Goal: Answer question/provide support: Share knowledge or assist other users

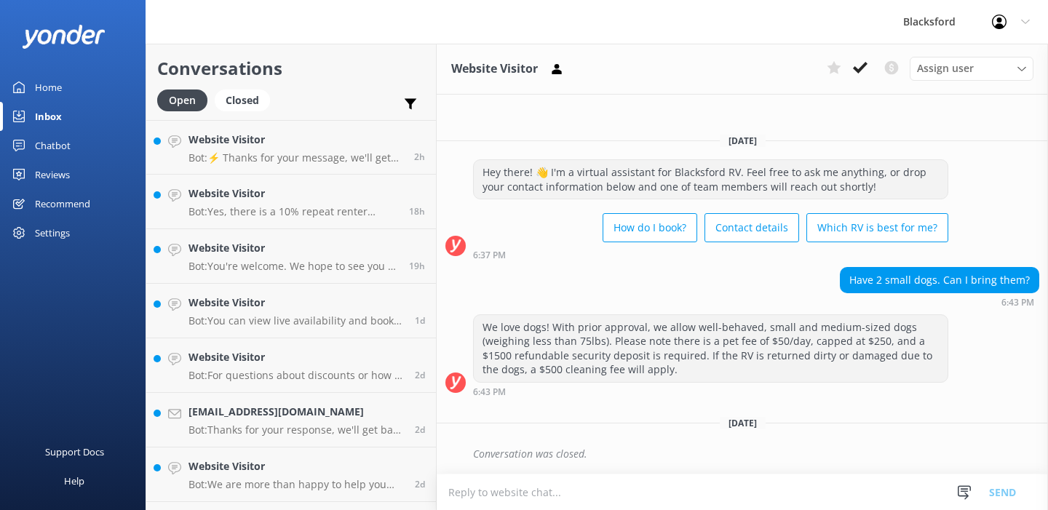
click at [265, 171] on link "Website Visitor Bot: ⚡ Thanks for your message, we'll get back to you as soon a…" at bounding box center [291, 147] width 290 height 55
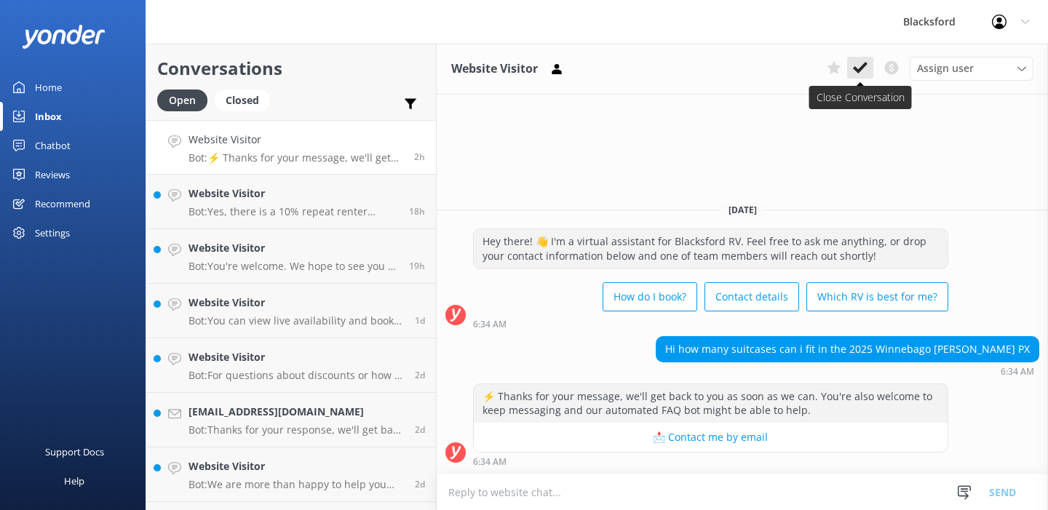
click at [857, 73] on icon at bounding box center [860, 67] width 15 height 15
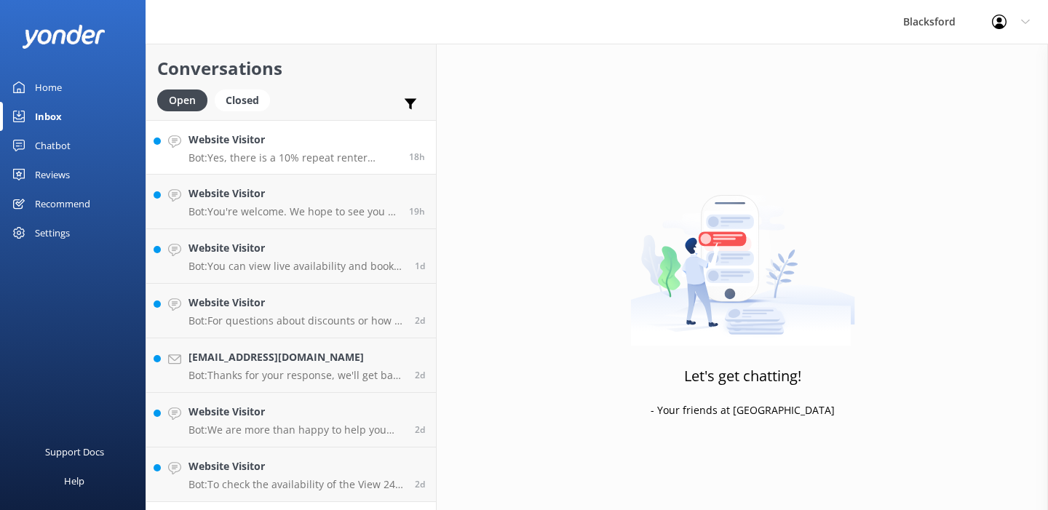
click at [345, 163] on p "Bot: Yes, there is a 10% repeat renter discount available for previous renters." at bounding box center [293, 157] width 210 height 13
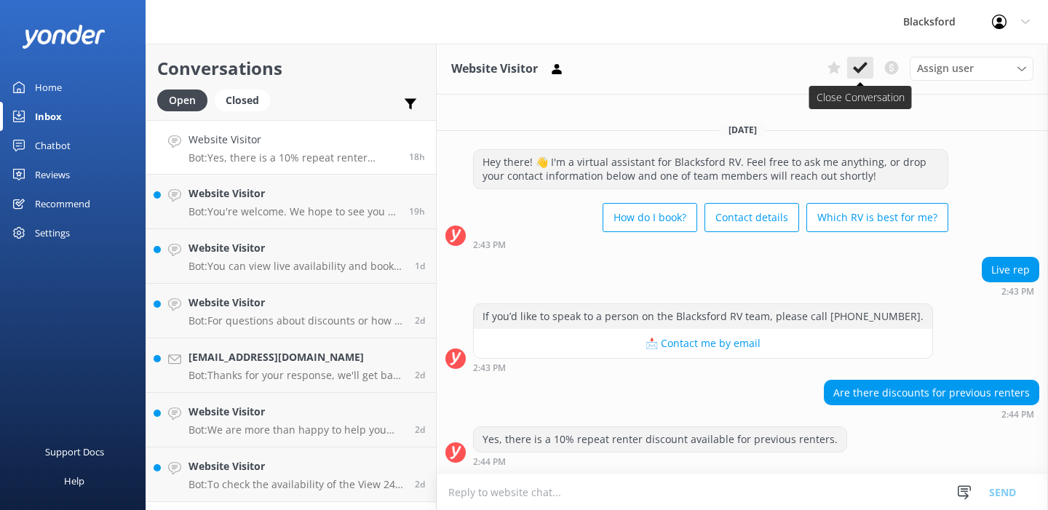
click at [861, 65] on icon at bounding box center [860, 67] width 15 height 15
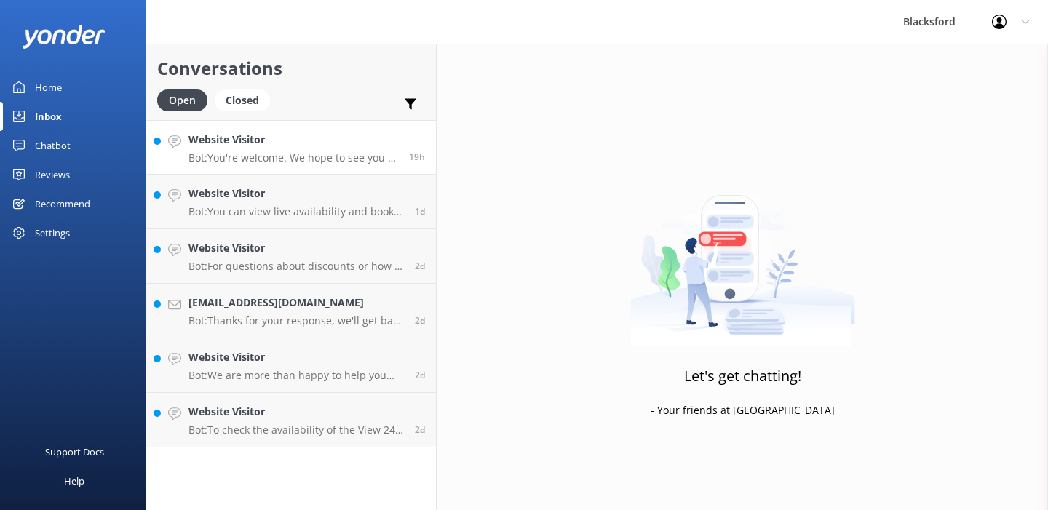
click at [284, 161] on p "Bot: You're welcome. We hope to see you at [GEOGRAPHIC_DATA] soon!" at bounding box center [293, 157] width 210 height 13
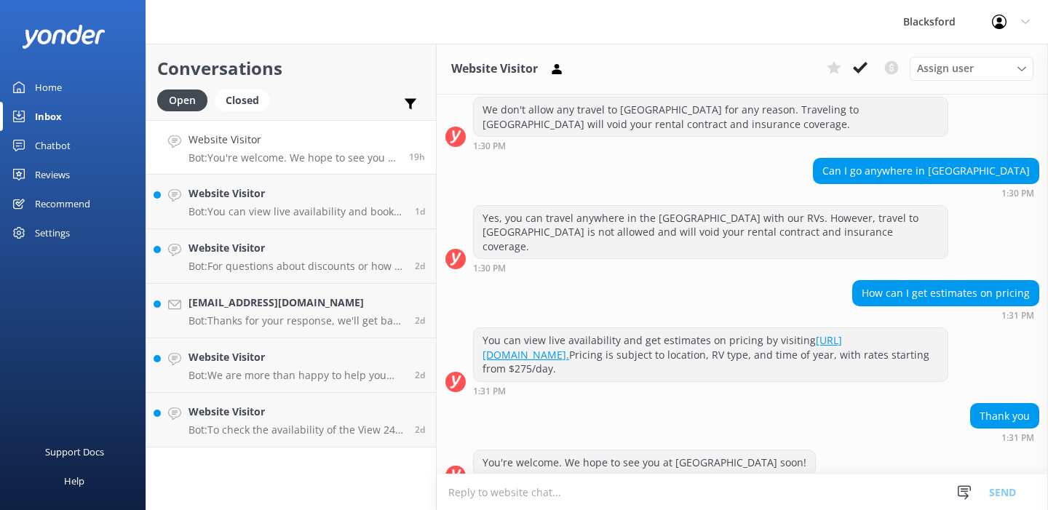
scroll to position [364, 0]
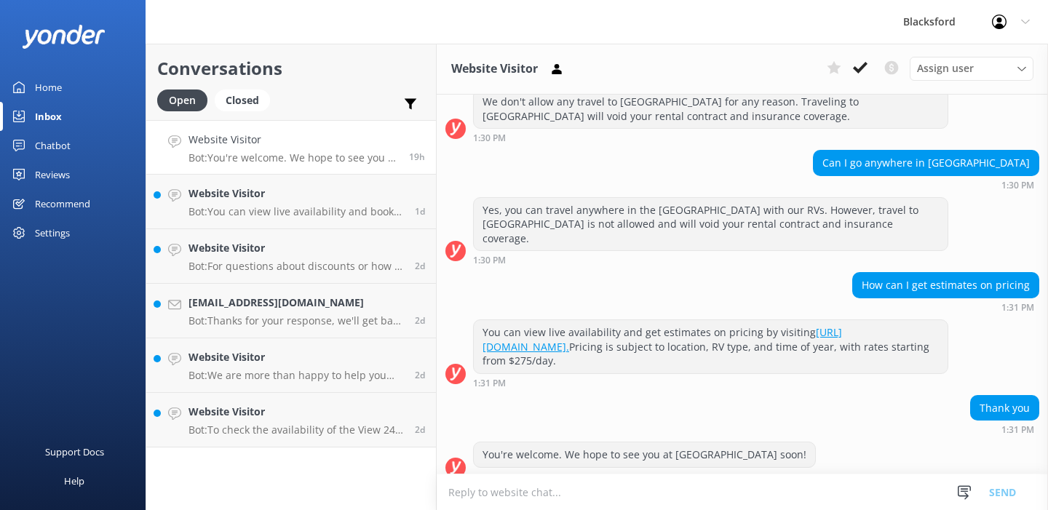
click at [852, 79] on div "Assign user [PERSON_NAME] [PERSON_NAME] [PERSON_NAME] [PERSON_NAME] [PERSON_NAM…" at bounding box center [927, 68] width 212 height 23
click at [863, 72] on icon at bounding box center [860, 67] width 15 height 15
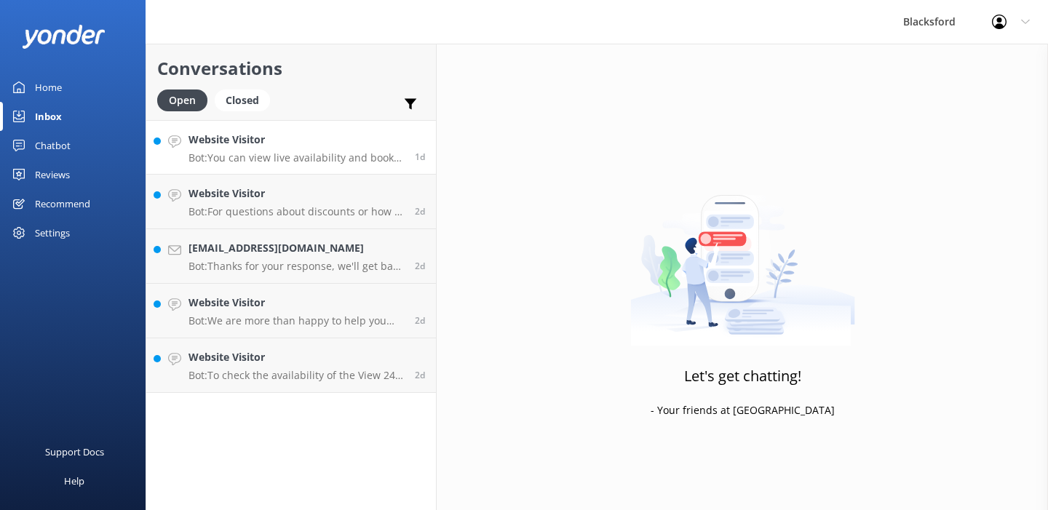
click at [347, 156] on p "Bot: You can view live availability and book your RV online by visiting [URL][D…" at bounding box center [295, 157] width 215 height 13
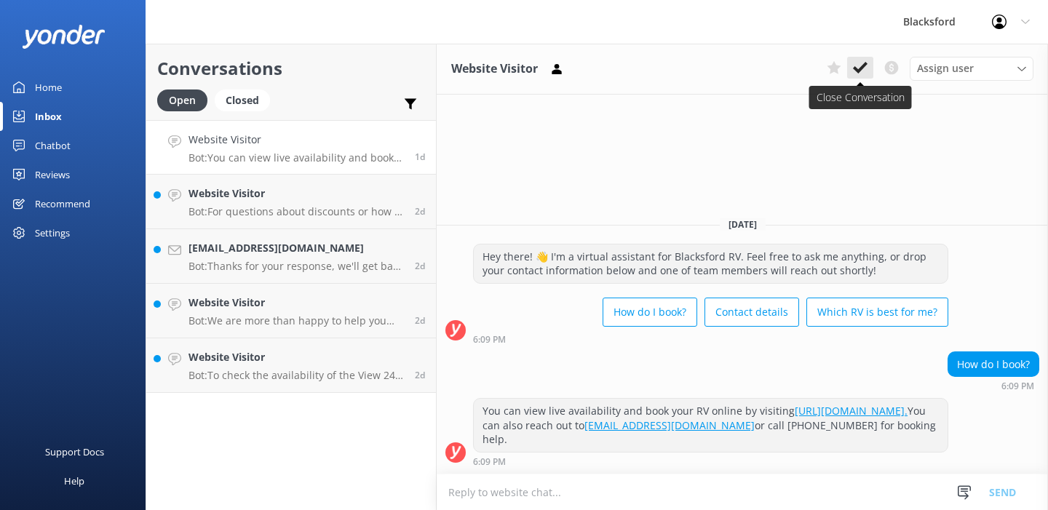
click at [867, 71] on button at bounding box center [860, 68] width 26 height 22
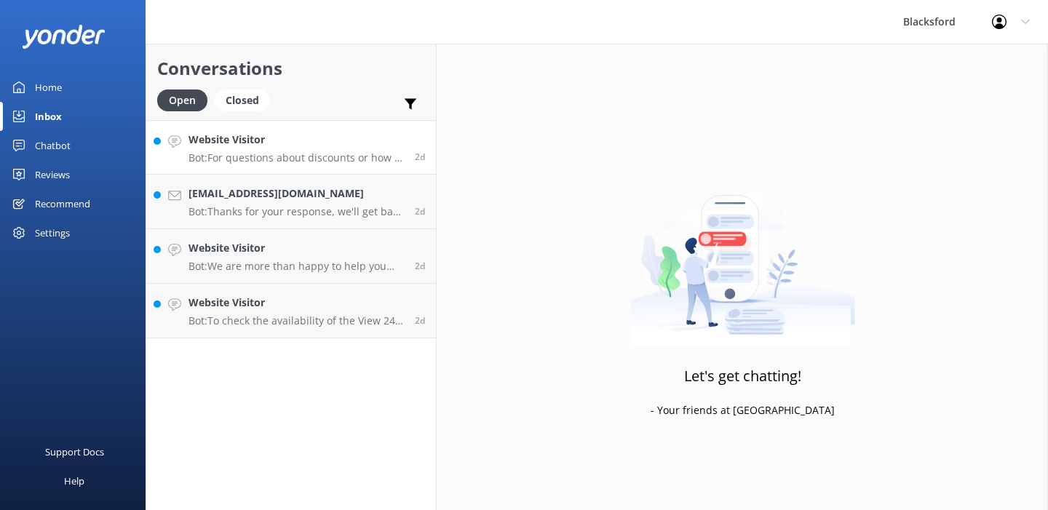
click at [388, 156] on p "Bot: For questions about discounts or how to apply one, please reach out to [EM…" at bounding box center [295, 157] width 215 height 13
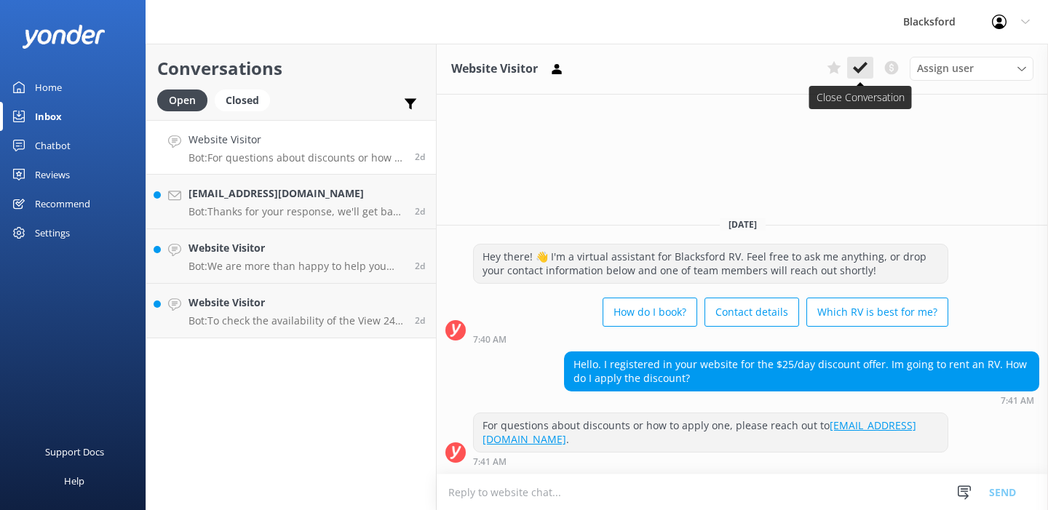
click at [861, 66] on use at bounding box center [860, 68] width 15 height 12
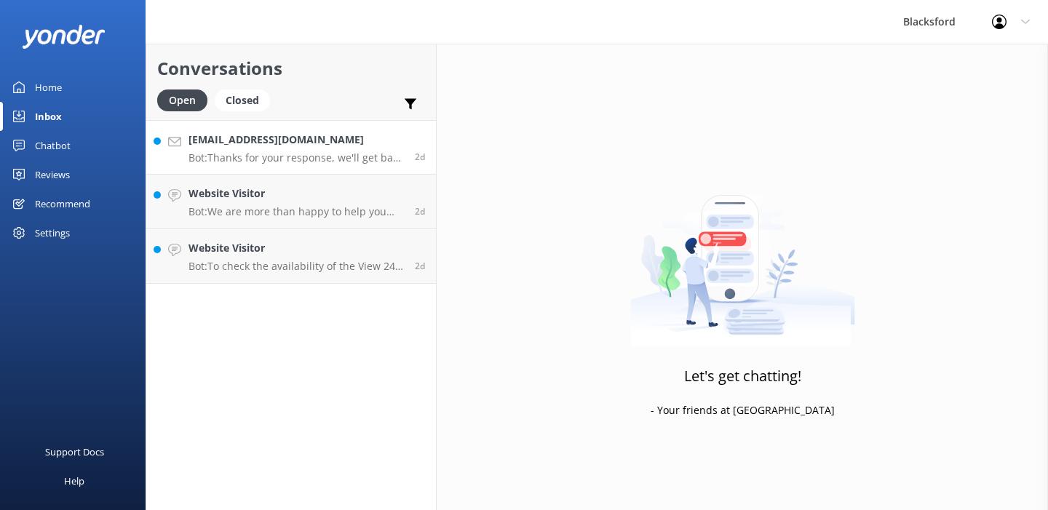
click at [308, 143] on h4 "[EMAIL_ADDRESS][DOMAIN_NAME]" at bounding box center [295, 140] width 215 height 16
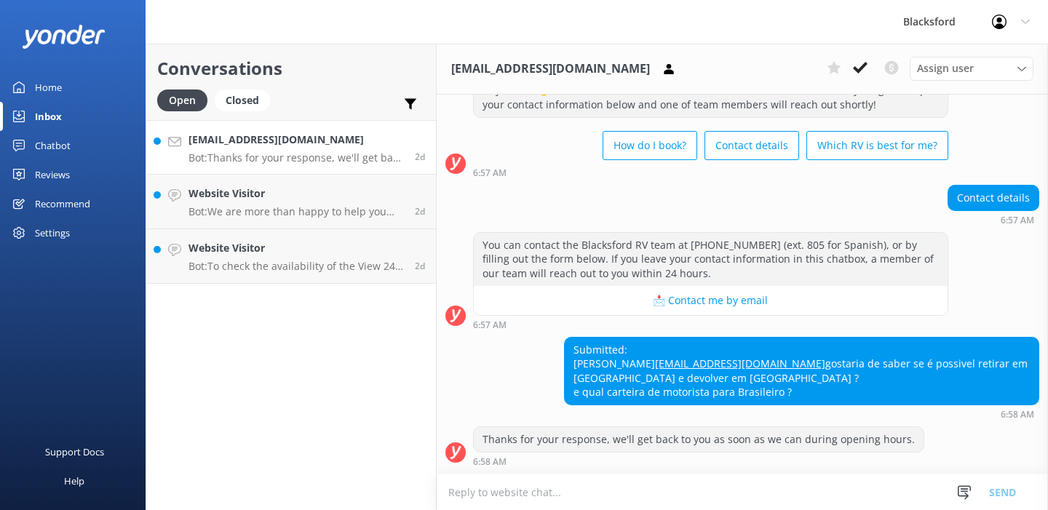
scroll to position [68, 0]
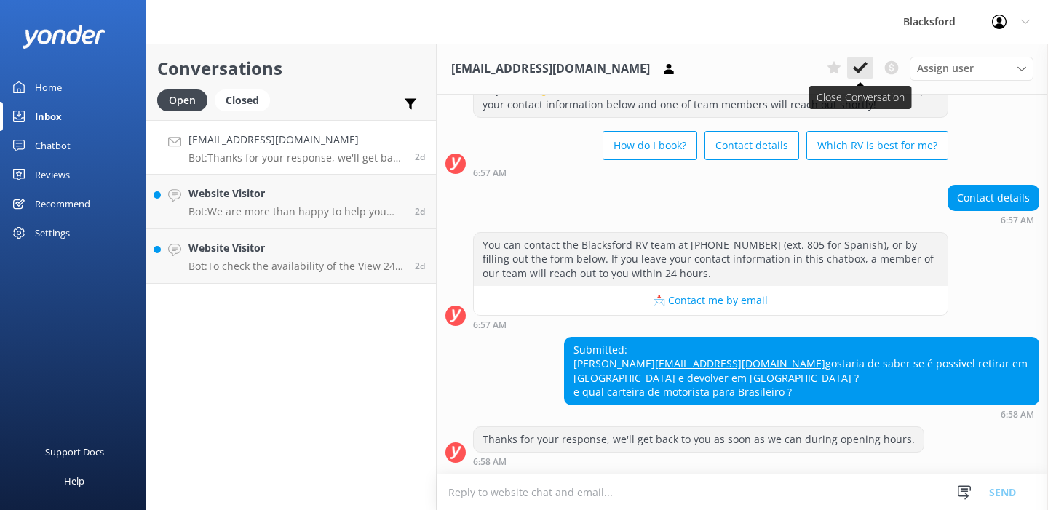
click at [858, 72] on use at bounding box center [860, 68] width 15 height 12
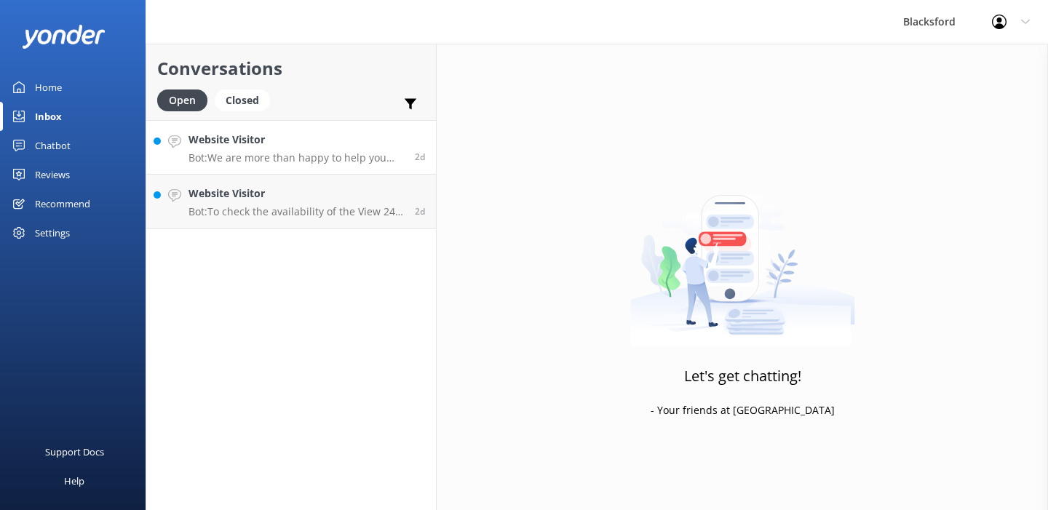
click at [263, 153] on p "Bot: We are more than happy to help you choose which Rv is best for you! Take o…" at bounding box center [295, 157] width 215 height 13
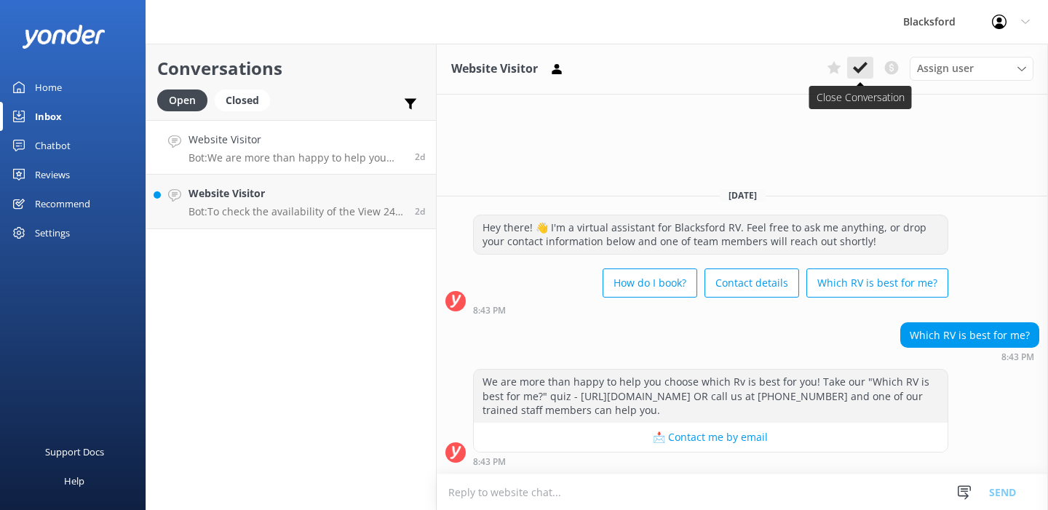
click at [855, 68] on use at bounding box center [860, 68] width 15 height 12
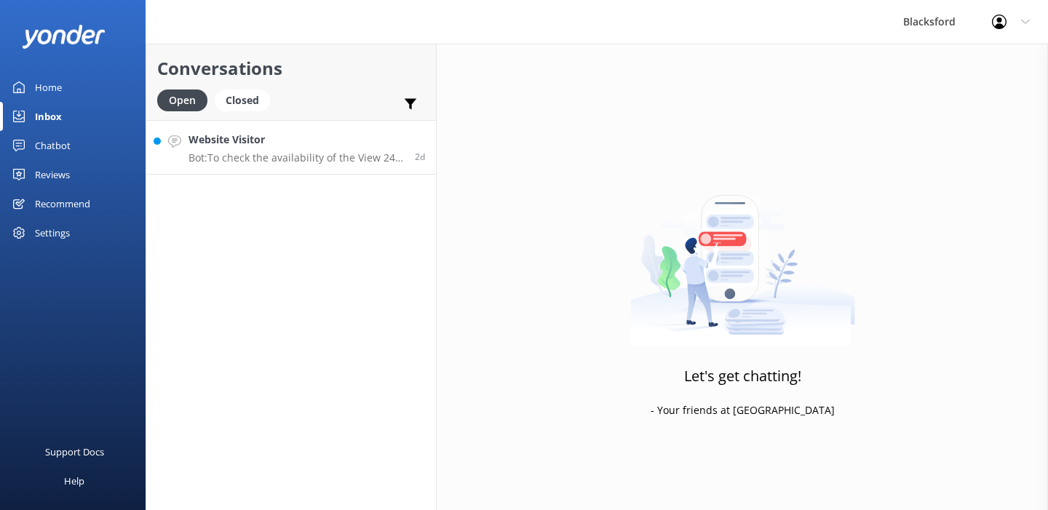
click at [314, 150] on div "Website Visitor Bot: To check the availability of the View 24J and make a booki…" at bounding box center [295, 147] width 215 height 31
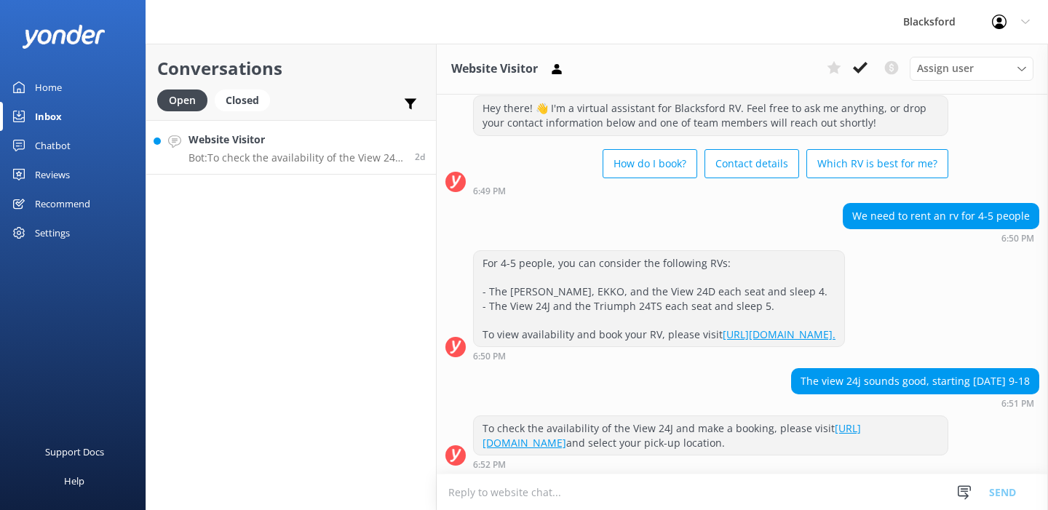
scroll to position [39, 0]
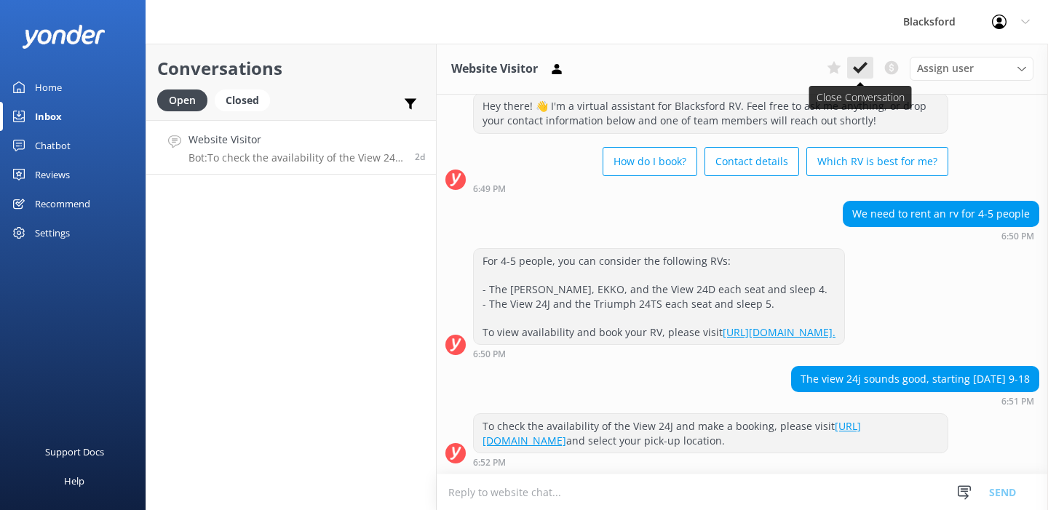
click at [861, 73] on icon at bounding box center [860, 67] width 15 height 15
